Goal: Communication & Community: Answer question/provide support

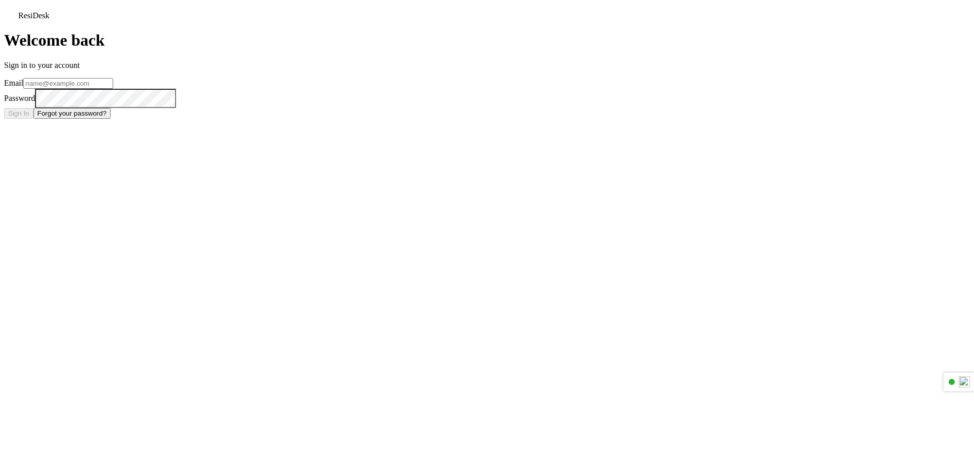
type input "[PERSON_NAME][EMAIL_ADDRESS][DOMAIN_NAME]"
click at [33, 119] on button "Sign In" at bounding box center [18, 113] width 29 height 11
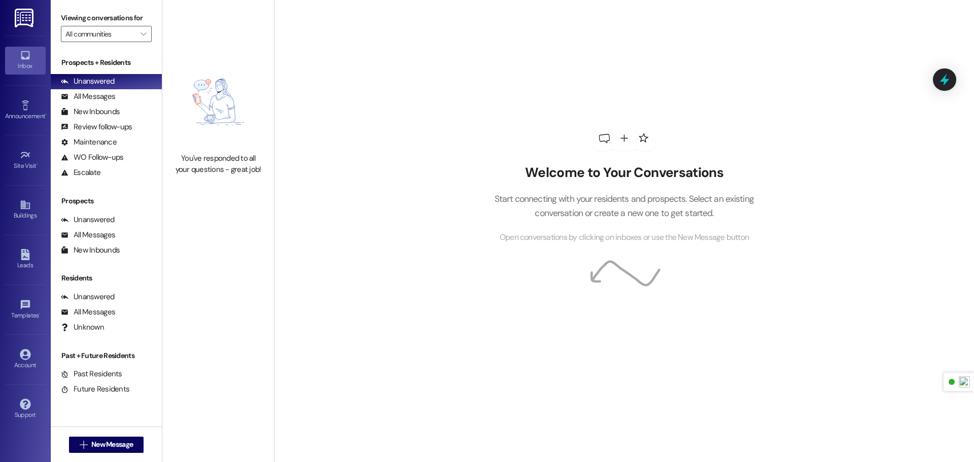
click at [22, 22] on img at bounding box center [25, 18] width 21 height 19
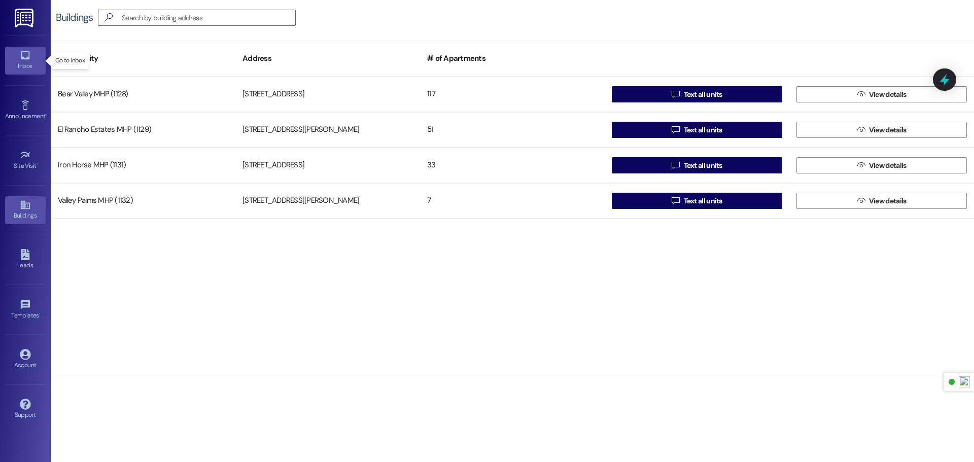
click at [25, 50] on icon at bounding box center [25, 55] width 11 height 11
